Goal: Information Seeking & Learning: Learn about a topic

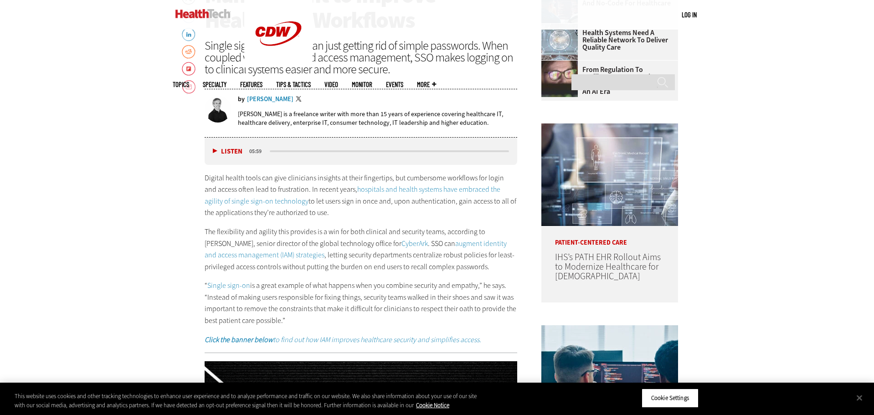
scroll to position [477, 0]
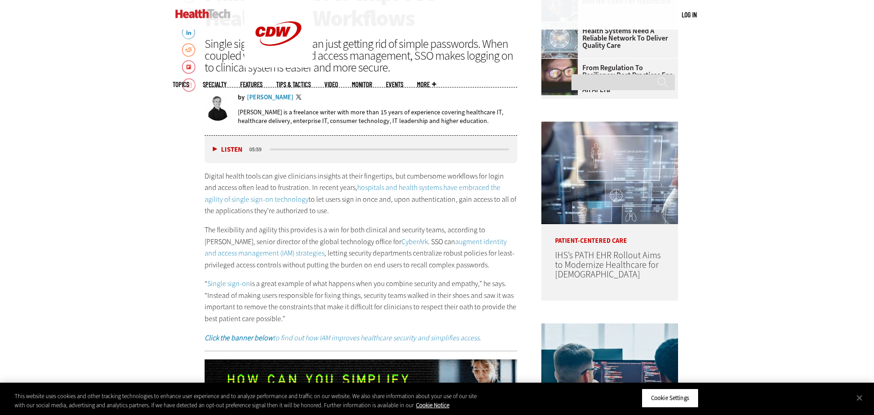
click at [399, 188] on link "hospitals and health systems have embraced the agility of single sign-on techno…" at bounding box center [353, 193] width 296 height 21
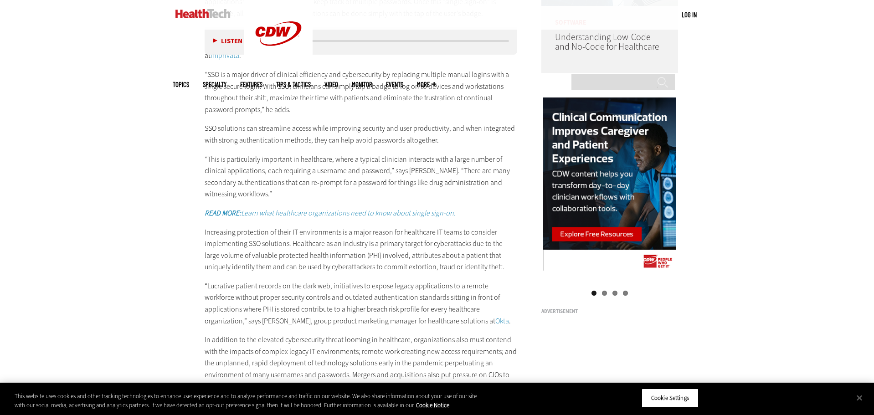
scroll to position [897, 0]
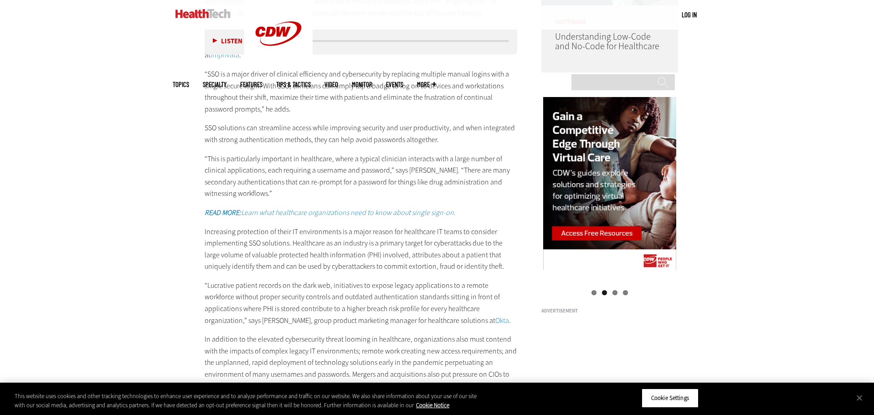
click at [369, 210] on em "Learn what healthcare organizations need to know about single sign-on." at bounding box center [348, 213] width 215 height 10
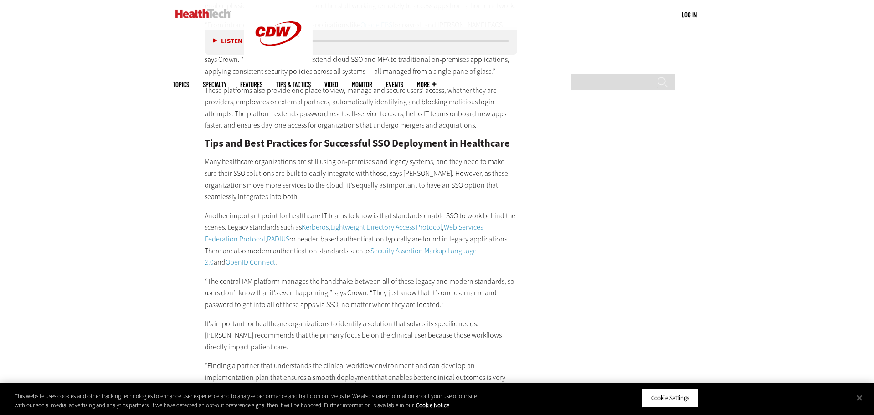
scroll to position [2221, 0]
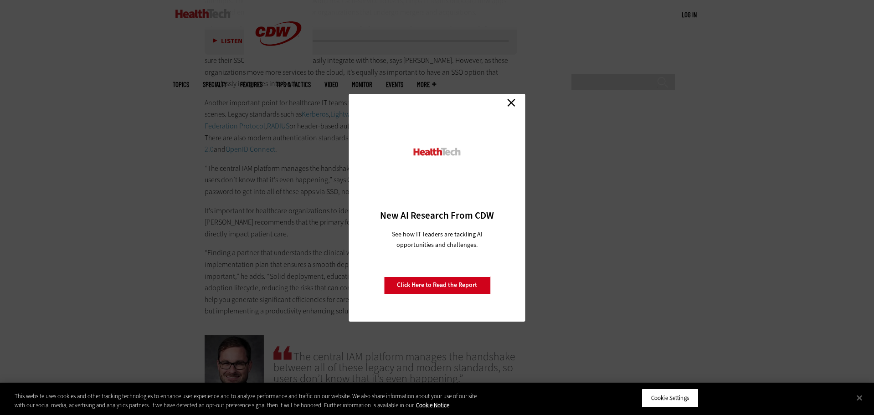
click at [512, 105] on link "Close" at bounding box center [511, 103] width 14 height 14
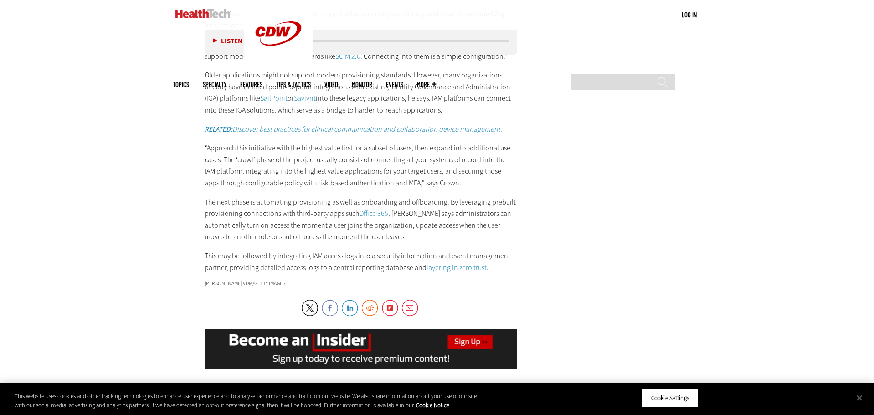
scroll to position [2752, 0]
